Goal: Communication & Community: Answer question/provide support

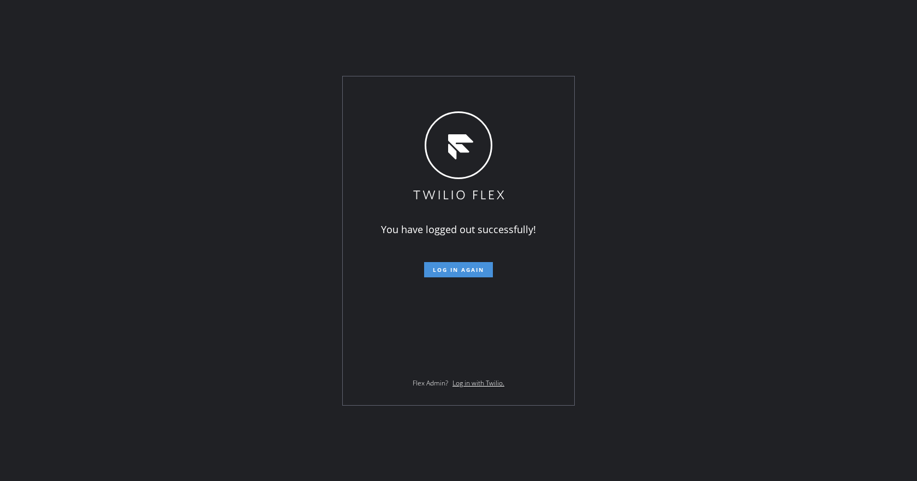
click at [470, 273] on span "Log in again" at bounding box center [458, 270] width 51 height 8
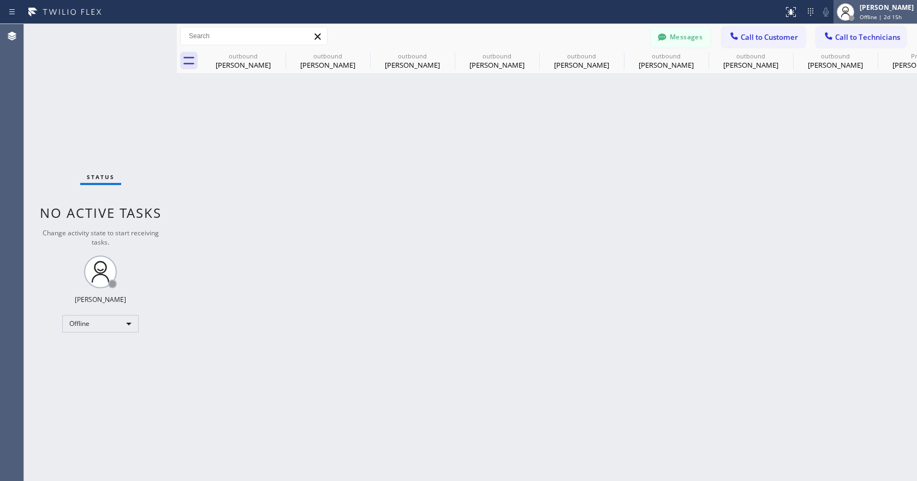
click at [853, 1] on div at bounding box center [846, 12] width 24 height 24
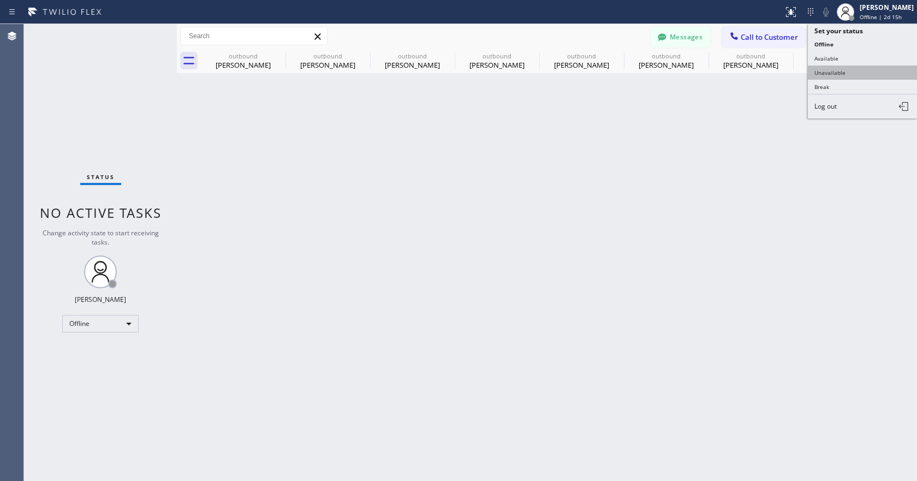
click at [842, 71] on button "Unavailable" at bounding box center [862, 73] width 109 height 14
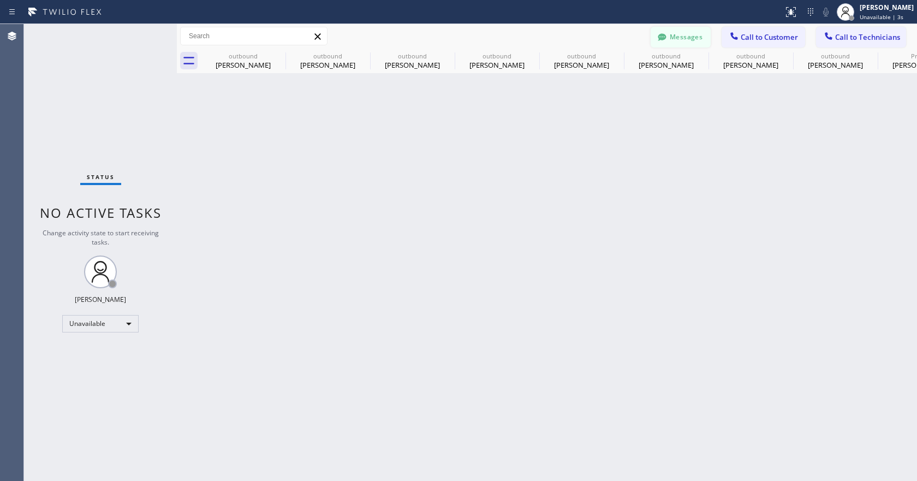
click at [684, 34] on button "Messages" at bounding box center [681, 37] width 60 height 21
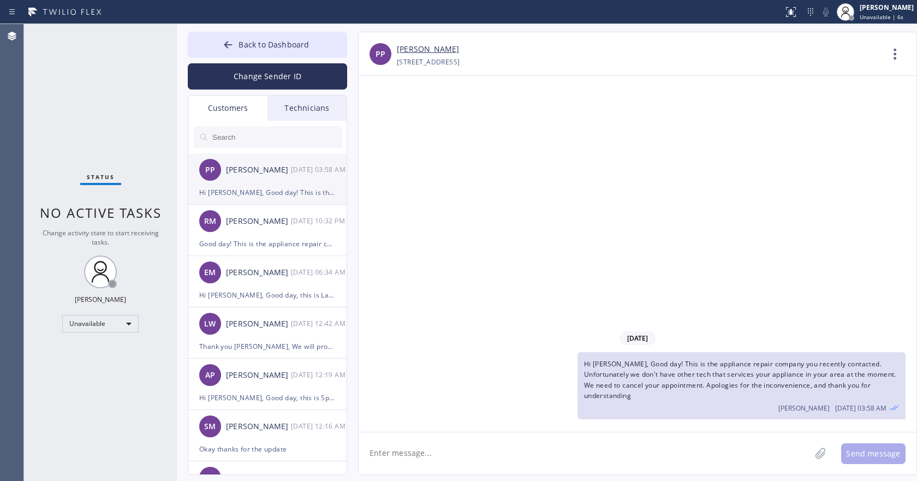
click at [282, 186] on div "Hi Patrick, Good day! This is the appliance repair company you recently contact…" at bounding box center [267, 192] width 136 height 13
click at [275, 222] on div "Reena Mahtani" at bounding box center [258, 221] width 65 height 13
